Goal: Task Accomplishment & Management: Use online tool/utility

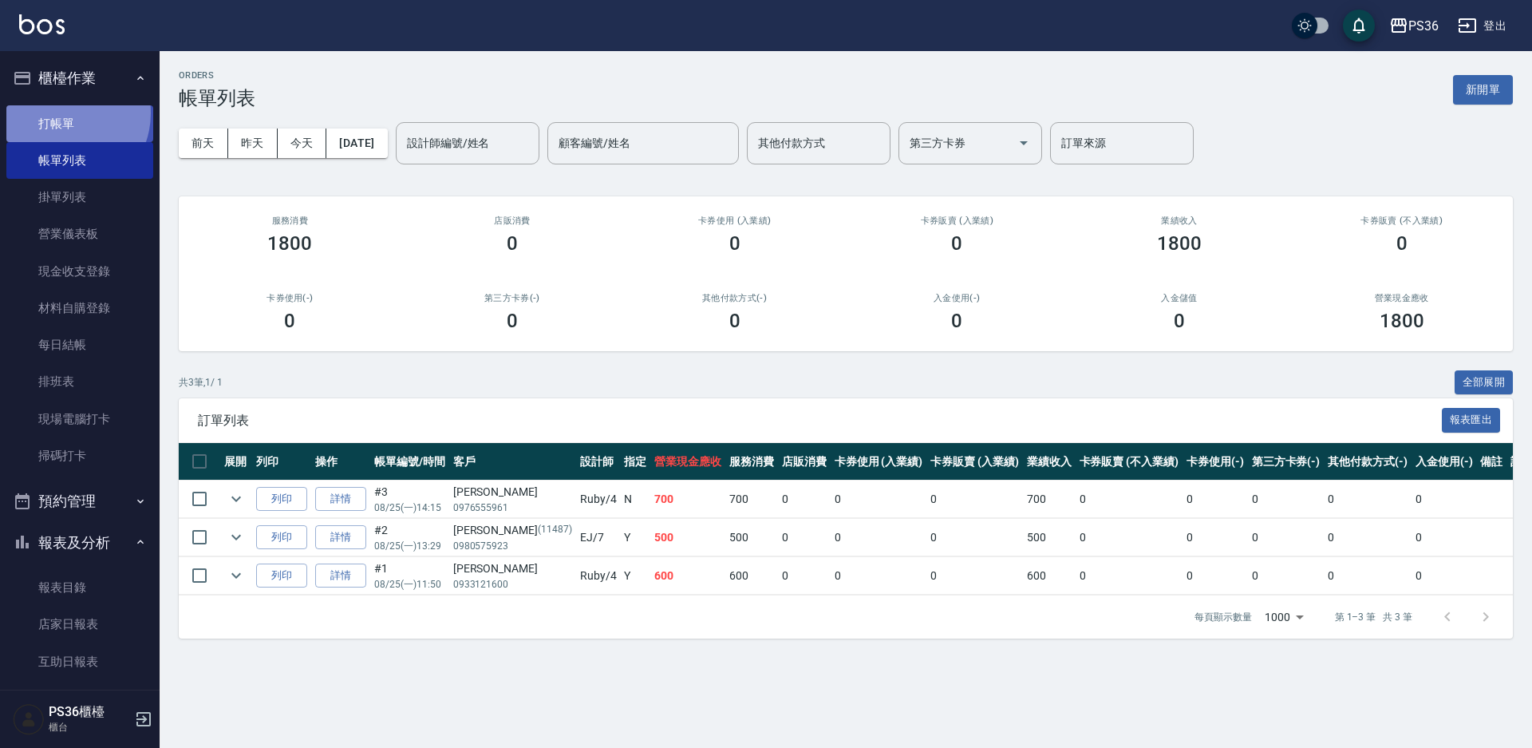
click at [63, 113] on link "打帳單" at bounding box center [79, 123] width 147 height 37
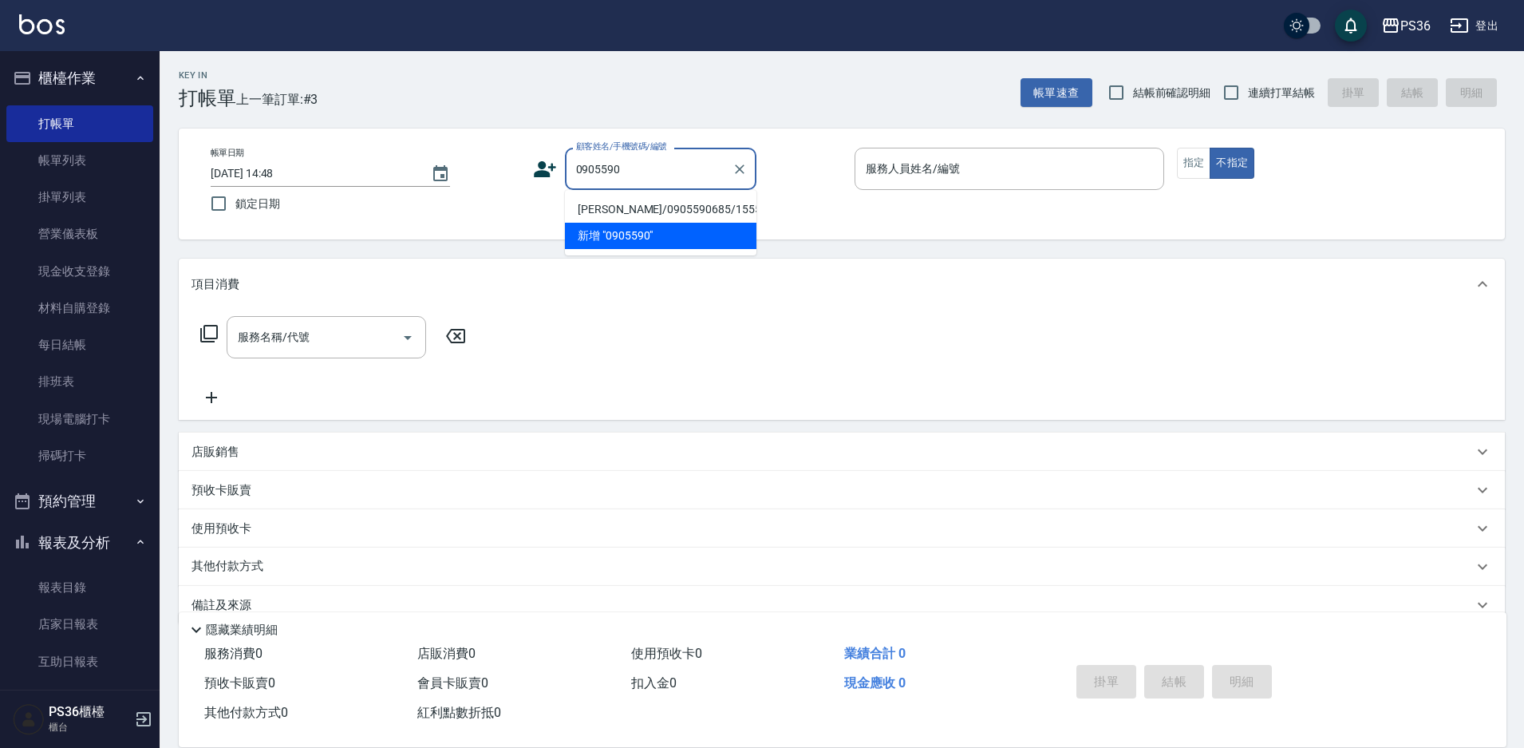
click at [633, 208] on li "[PERSON_NAME]/0905590685/1555" at bounding box center [661, 209] width 192 height 26
type input "[PERSON_NAME]/0905590685/1555"
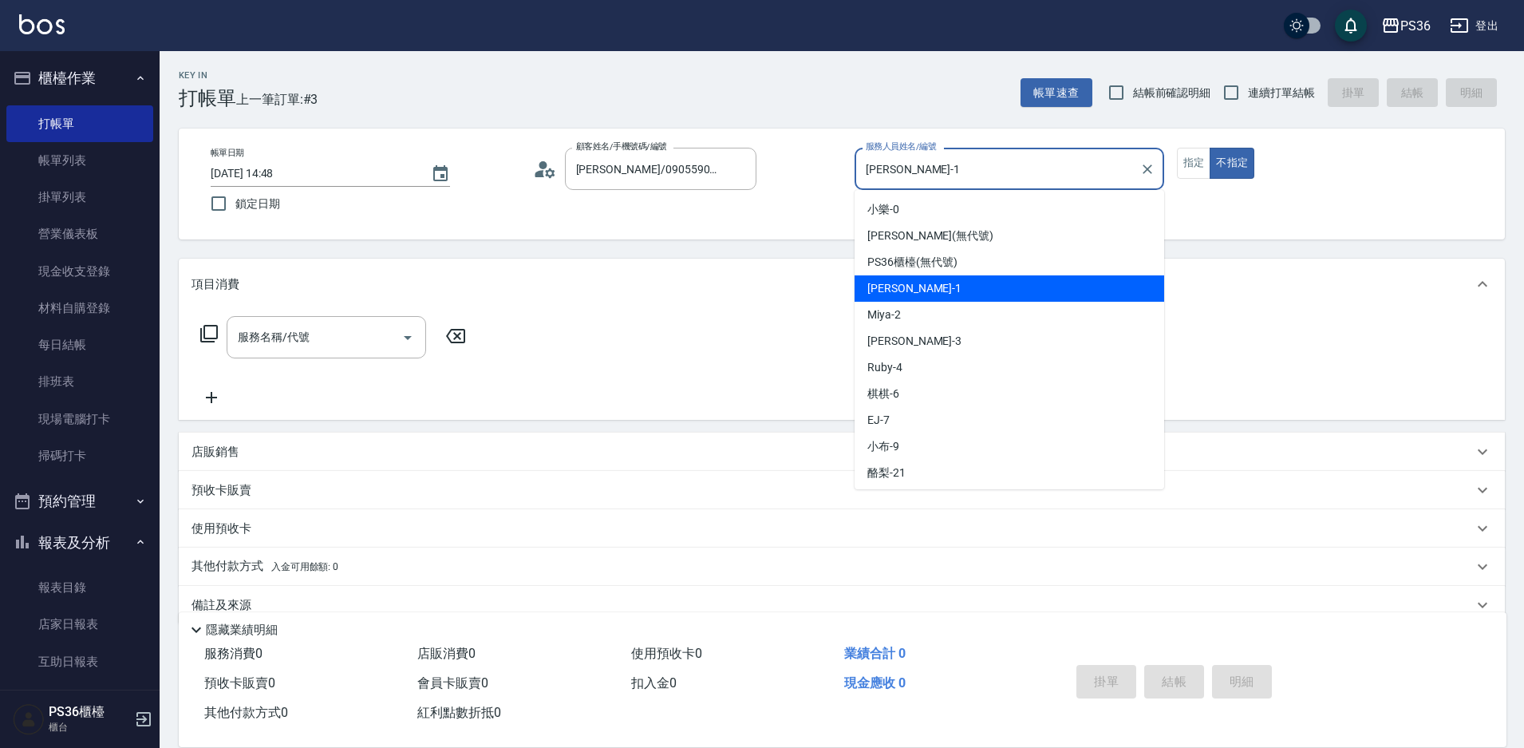
drag, startPoint x: 914, startPoint y: 158, endPoint x: 862, endPoint y: 172, distance: 53.6
click at [862, 172] on input "[PERSON_NAME]-1" at bounding box center [997, 169] width 271 height 28
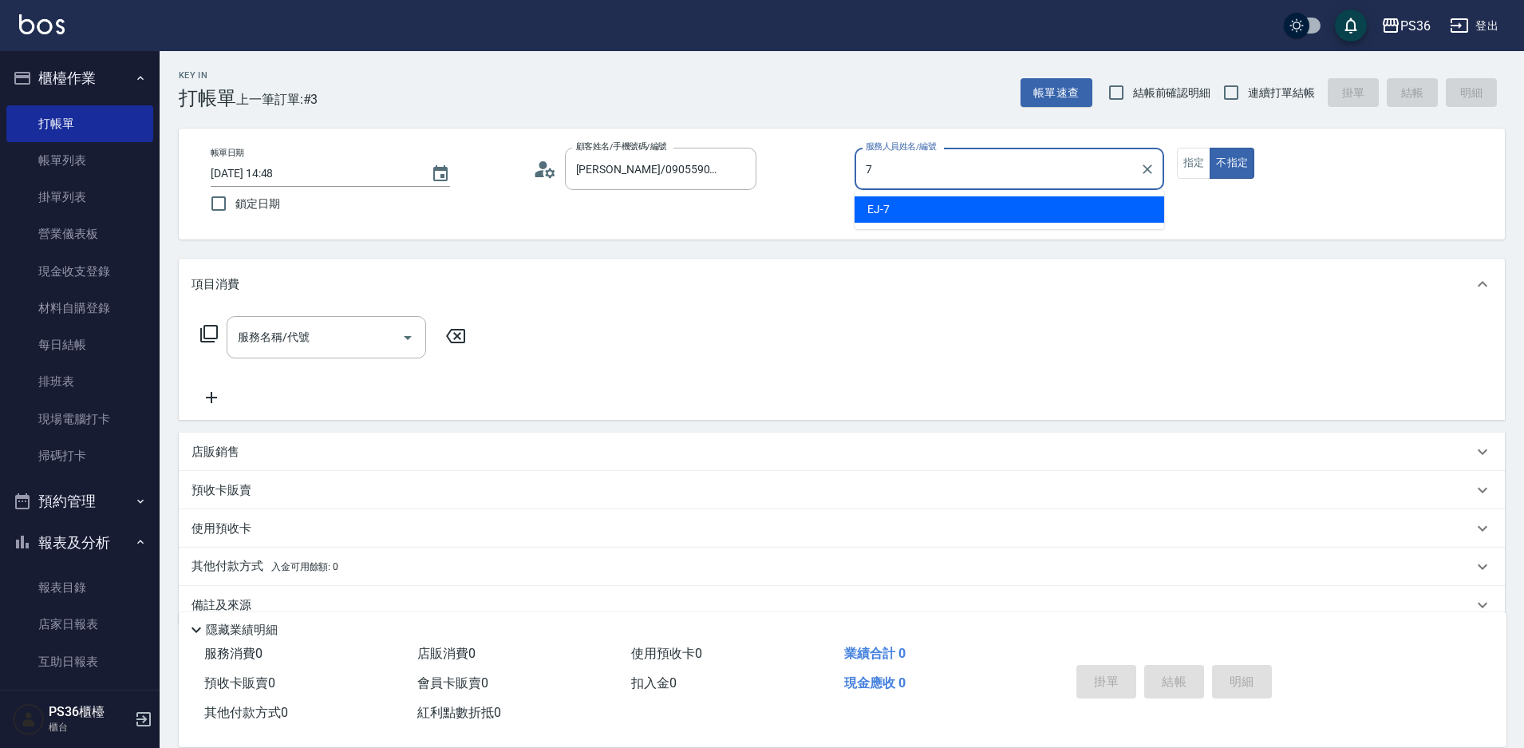
type input "EJ-7"
type button "false"
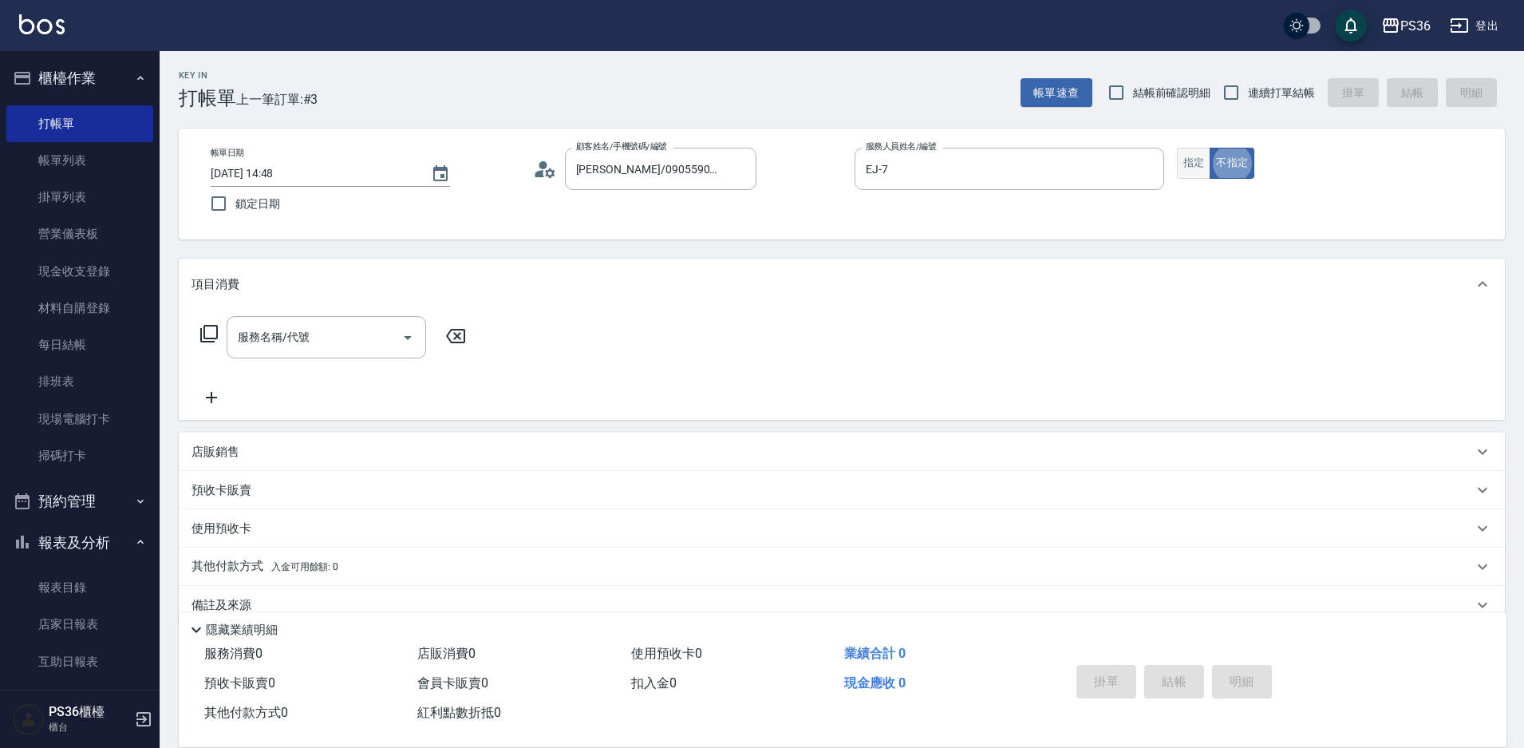
click at [1186, 163] on button "指定" at bounding box center [1194, 163] width 34 height 31
click at [326, 347] on input "服務名稱/代號" at bounding box center [314, 337] width 161 height 28
type input "1"
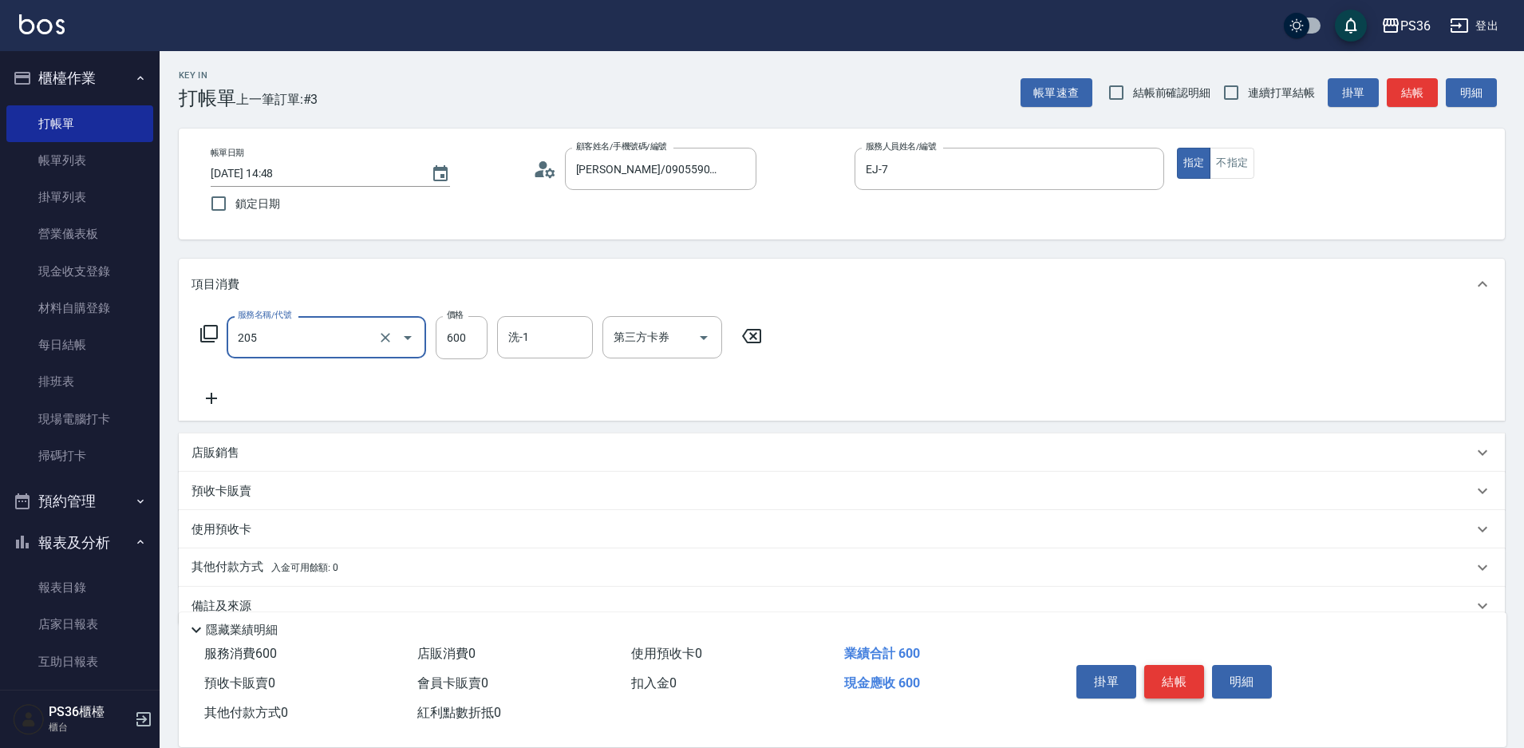
type input "A級洗剪(205)"
click at [1180, 685] on button "結帳" at bounding box center [1174, 682] width 60 height 34
